Goal: Information Seeking & Learning: Learn about a topic

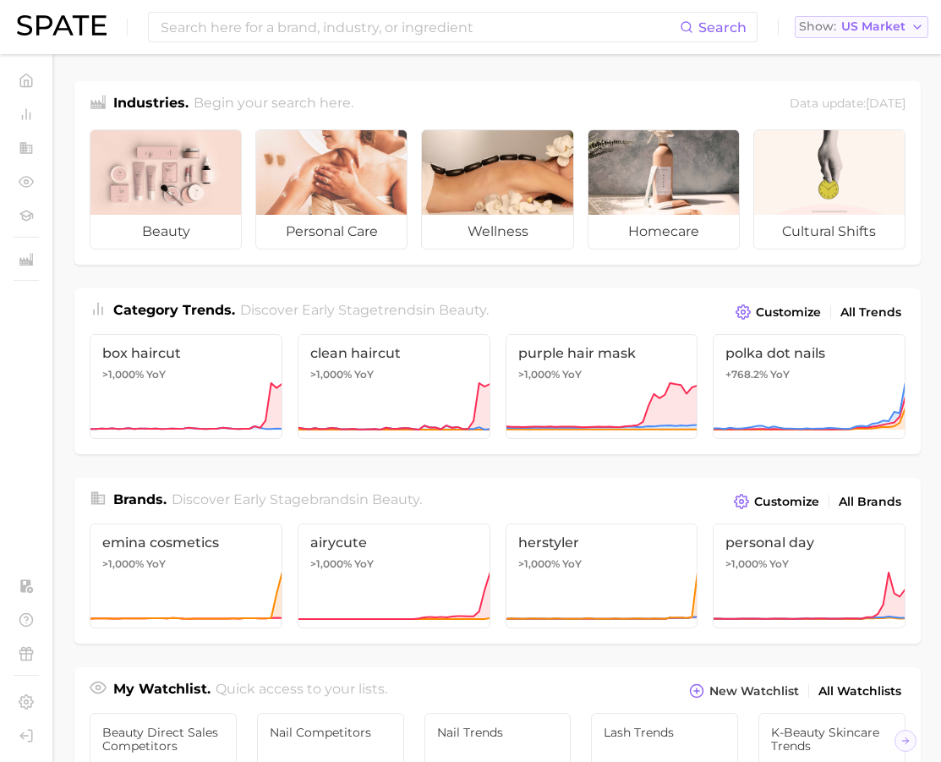
click at [895, 22] on span "US Market" at bounding box center [874, 26] width 64 height 9
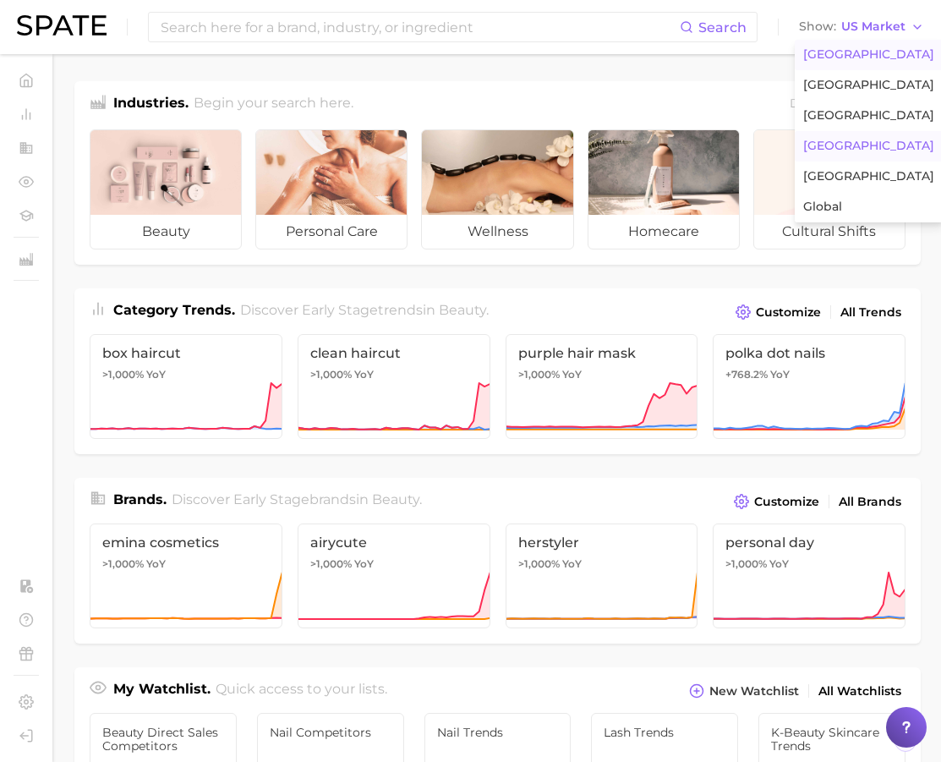
click at [863, 156] on button "[GEOGRAPHIC_DATA]" at bounding box center [869, 146] width 148 height 30
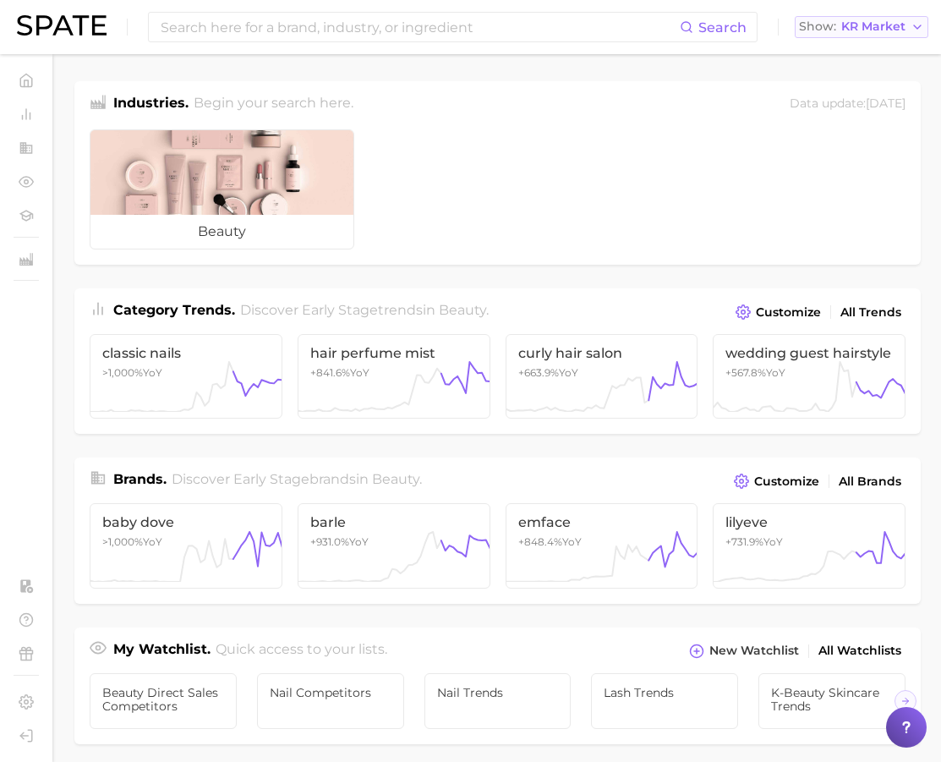
click at [873, 27] on span "KR Market" at bounding box center [874, 26] width 64 height 9
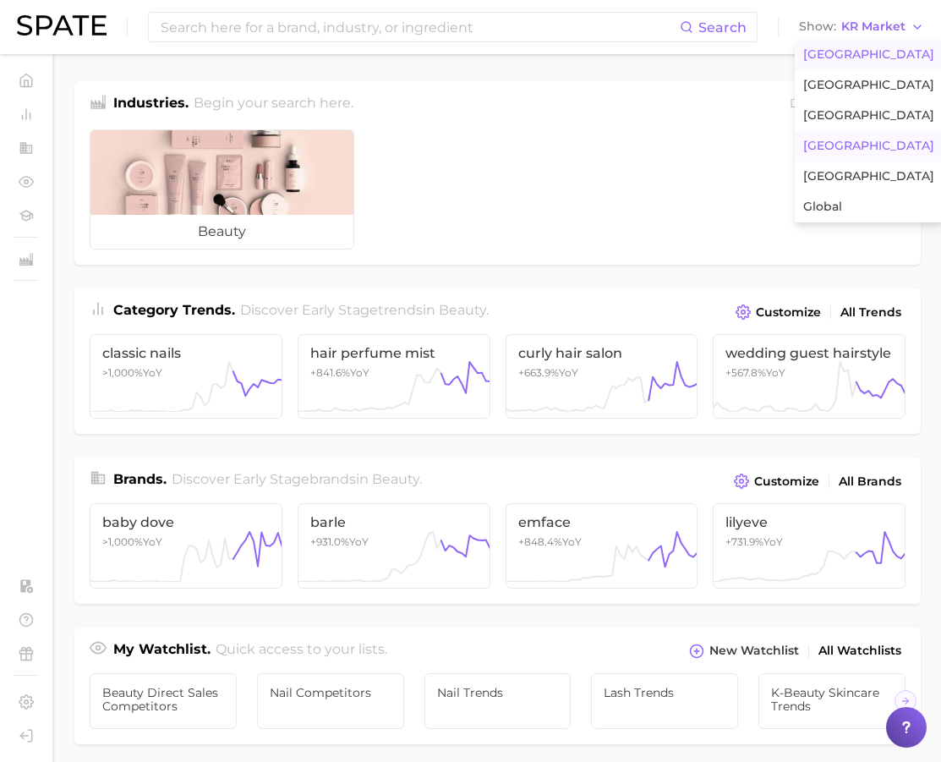
click at [835, 59] on span "[GEOGRAPHIC_DATA]" at bounding box center [869, 54] width 131 height 14
